Goal: Information Seeking & Learning: Learn about a topic

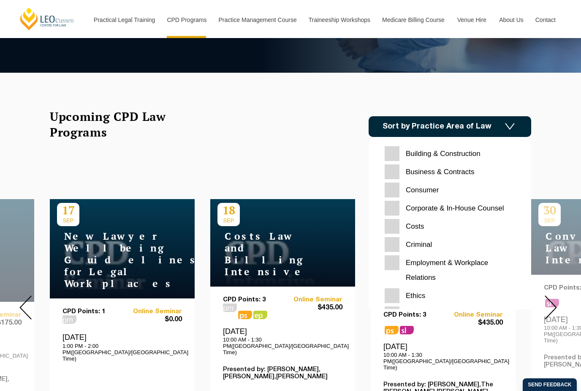
click at [397, 294] on input "Ethics" at bounding box center [450, 295] width 131 height 15
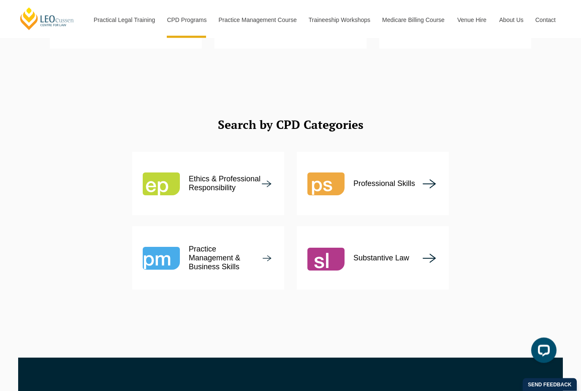
scroll to position [961, 0]
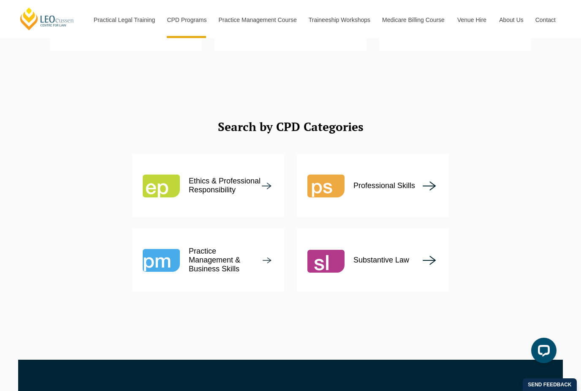
click at [228, 177] on p "Ethics & Professional Responsibility" at bounding box center [225, 186] width 73 height 18
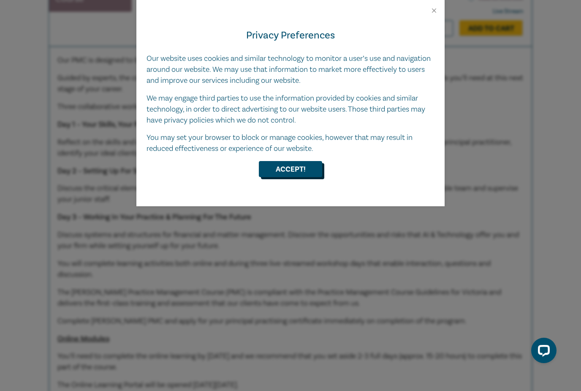
click at [295, 166] on button "Accept!" at bounding box center [290, 169] width 63 height 16
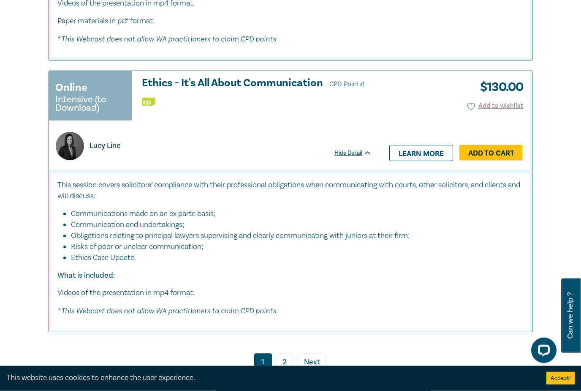
scroll to position [3422, 0]
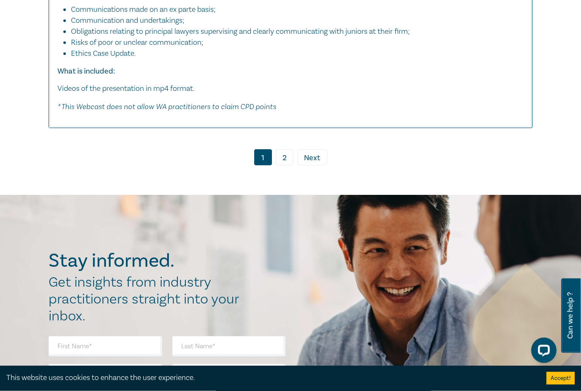
click at [283, 166] on link "2" at bounding box center [285, 158] width 18 height 16
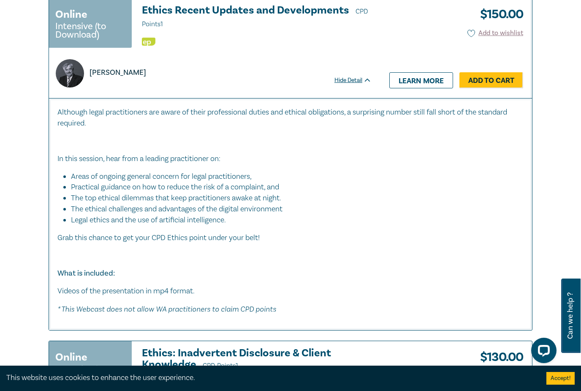
scroll to position [1418, 0]
click at [420, 76] on link "Learn more" at bounding box center [422, 81] width 64 height 16
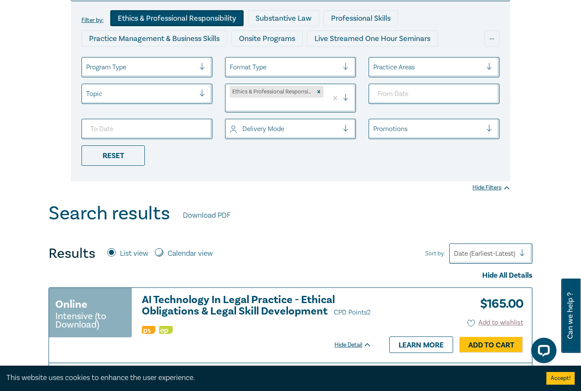
scroll to position [0, 0]
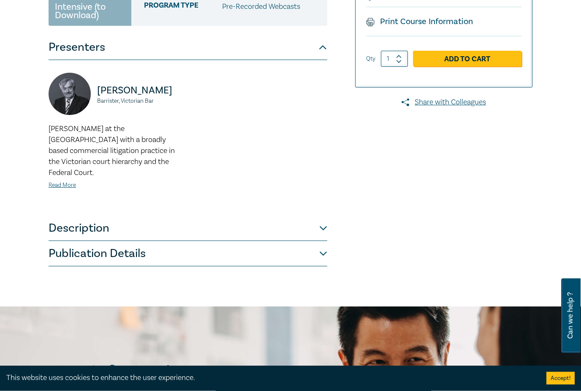
click at [316, 216] on button "Description" at bounding box center [188, 228] width 279 height 25
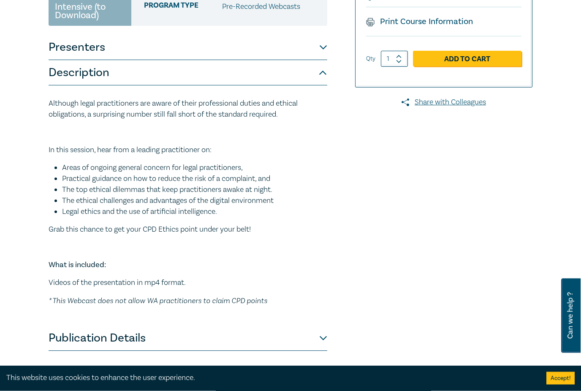
scroll to position [185, 0]
click at [314, 343] on button "Publication Details" at bounding box center [188, 338] width 279 height 25
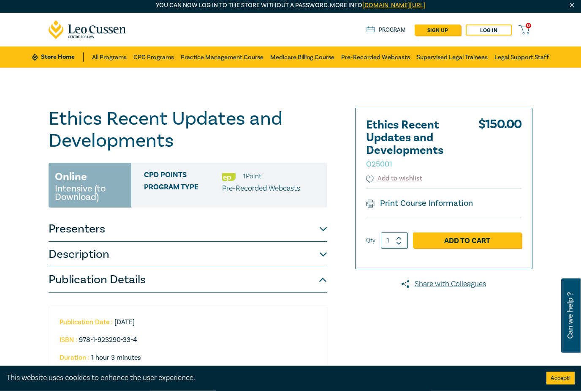
scroll to position [0, 0]
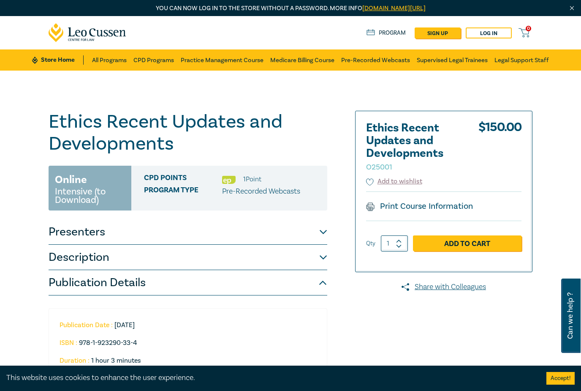
click at [323, 256] on button "Description" at bounding box center [188, 257] width 279 height 25
